Goal: Transaction & Acquisition: Purchase product/service

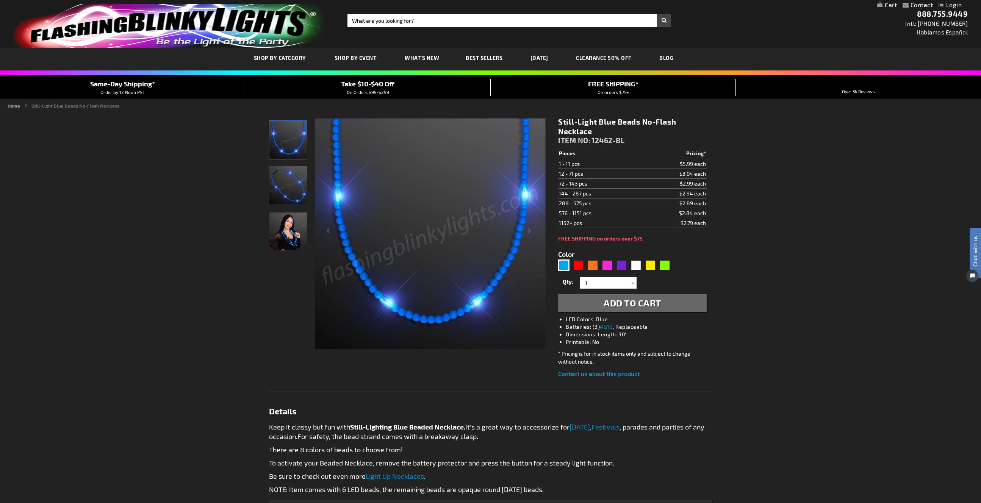
click at [282, 230] on img "Woman displaying Light Up Blue Beaded Necklace, No-Flash" at bounding box center [288, 232] width 38 height 38
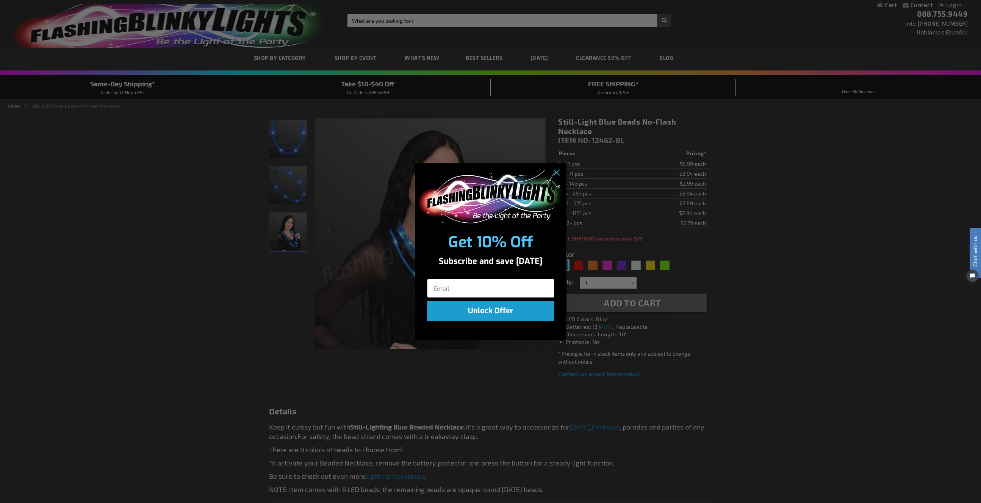
click at [286, 197] on div "Close dialog Get 10% Off Subscribe and save today Unlock Offer Submit" at bounding box center [490, 251] width 981 height 503
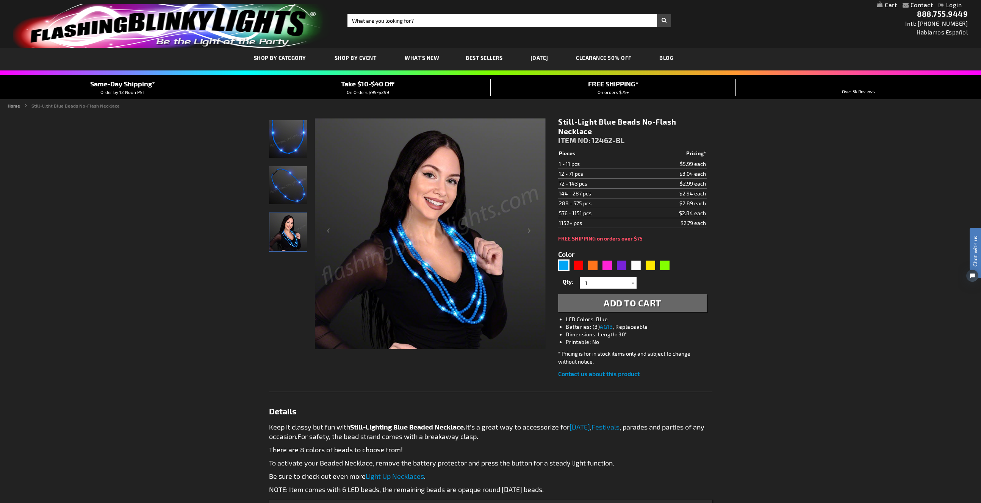
drag, startPoint x: 707, startPoint y: 194, endPoint x: 574, endPoint y: 196, distance: 133.1
click at [574, 196] on tr "144 - 287 pcs $2.94 each" at bounding box center [632, 194] width 148 height 10
click at [665, 264] on div "Green" at bounding box center [664, 265] width 11 height 11
type input "5648"
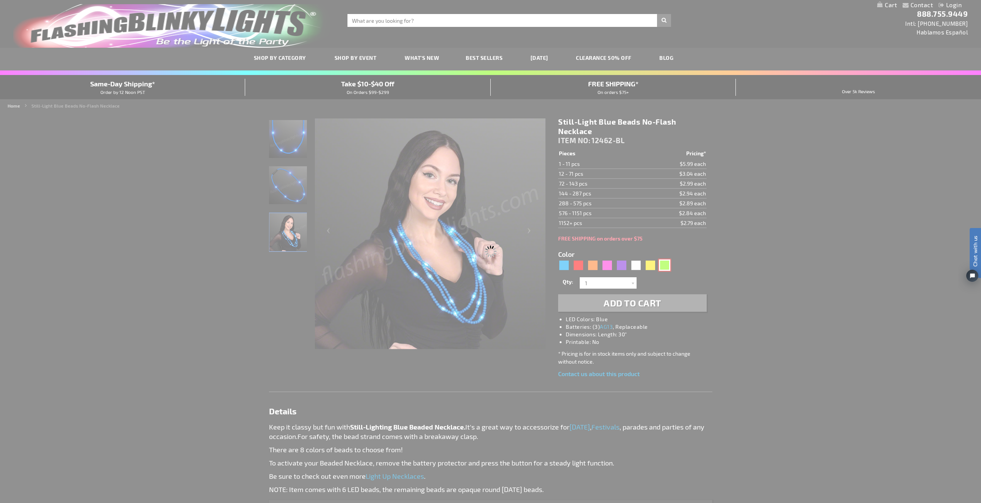
type input "12462-GN"
type input "Customize - Still-Light Green Beads No-Flash Necklace - ITEM NO: 12462-GN"
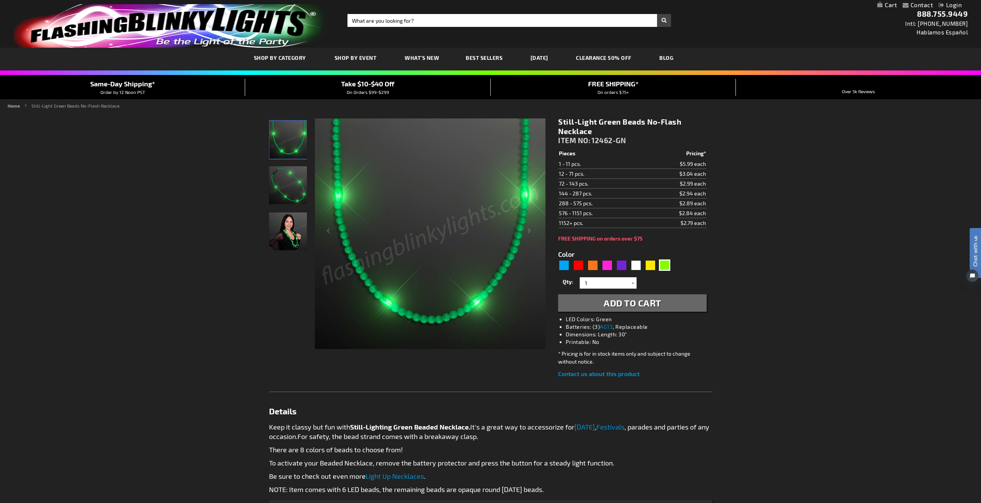
click at [207, 35] on img "store logo" at bounding box center [171, 26] width 317 height 44
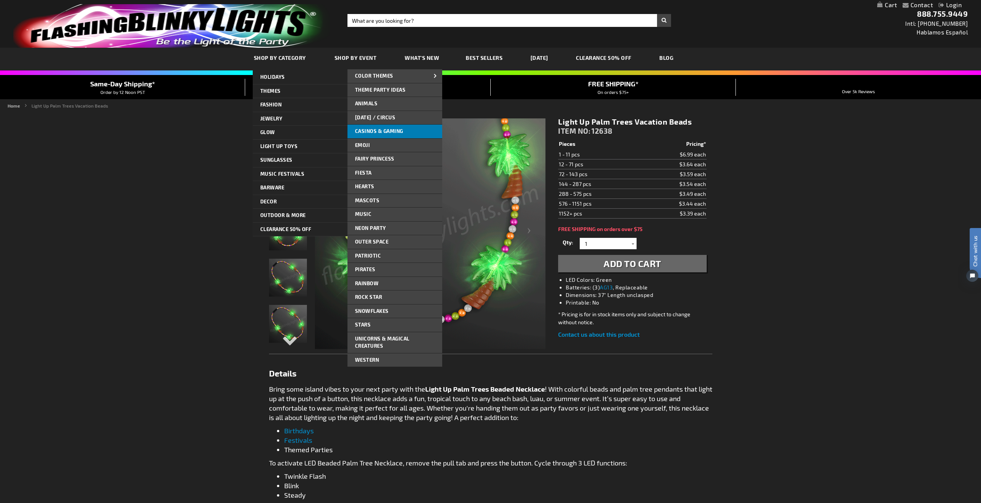
click at [390, 133] on span "Casinos & Gaming" at bounding box center [379, 131] width 48 height 6
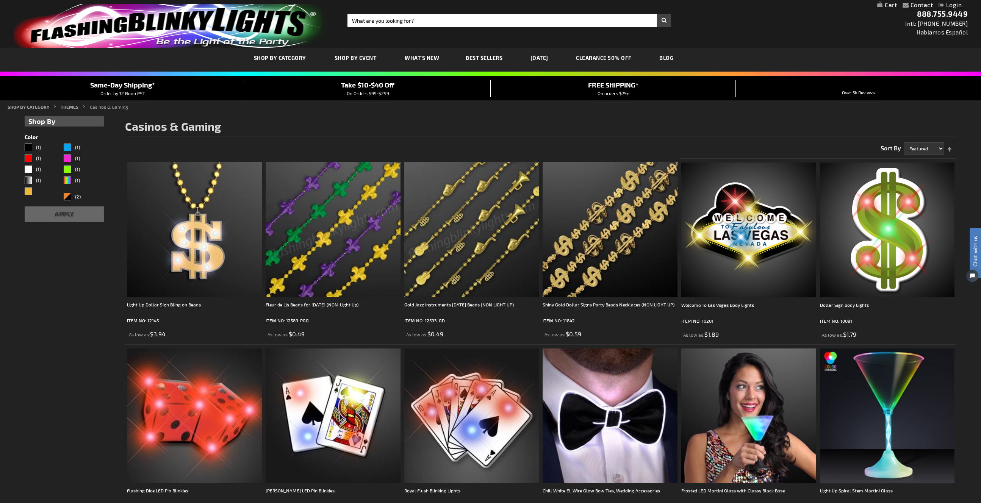
click at [312, 238] on img at bounding box center [333, 229] width 135 height 135
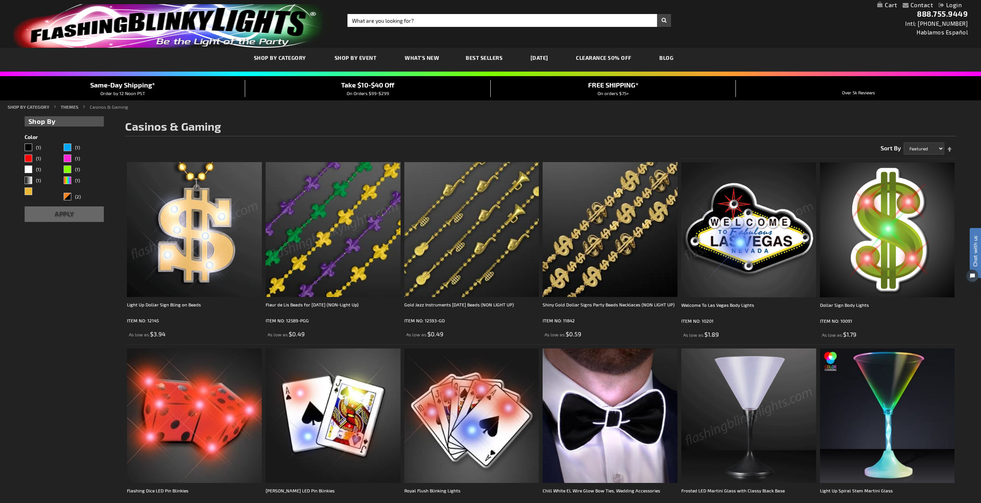
click at [486, 58] on span "Best Sellers" at bounding box center [484, 58] width 37 height 6
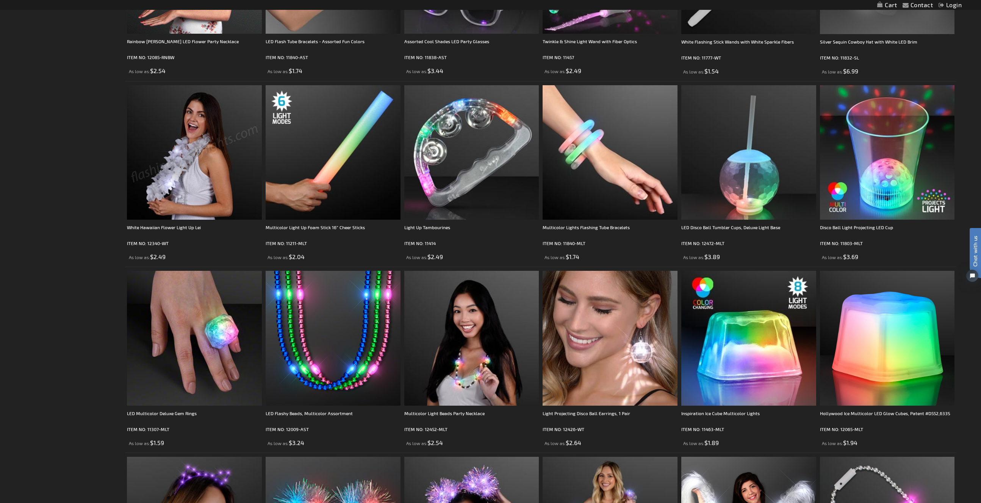
scroll to position [419, 0]
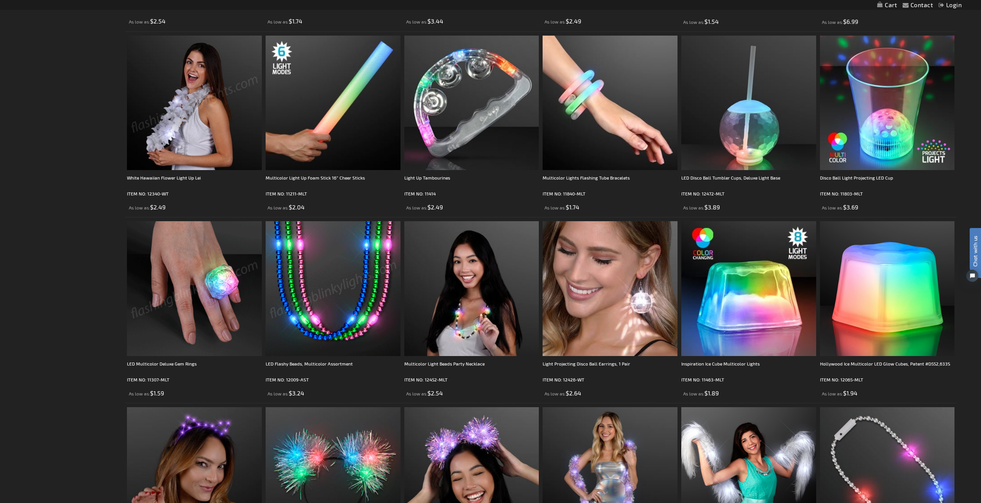
click at [378, 286] on img at bounding box center [333, 288] width 135 height 135
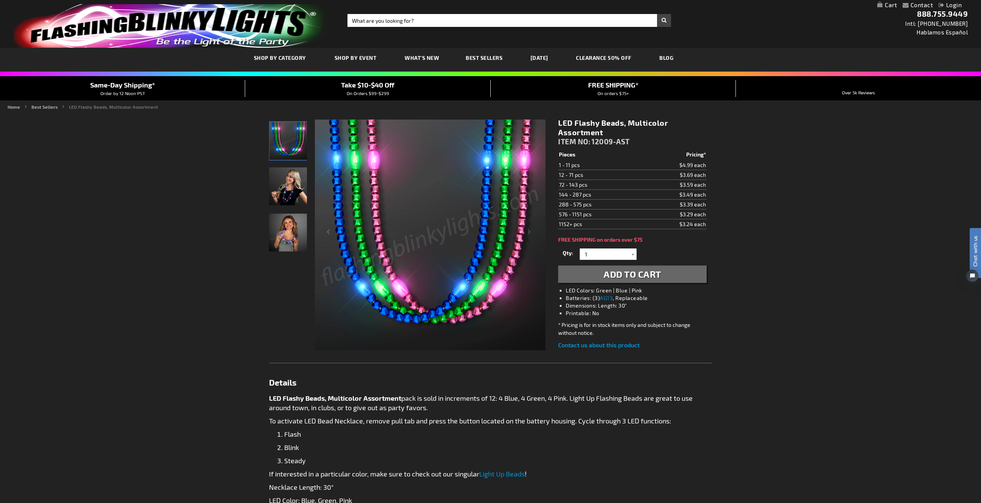
click at [285, 247] on img "LED Flashy Beads, Multicolor Assortment" at bounding box center [288, 233] width 38 height 38
